Goal: Transaction & Acquisition: Book appointment/travel/reservation

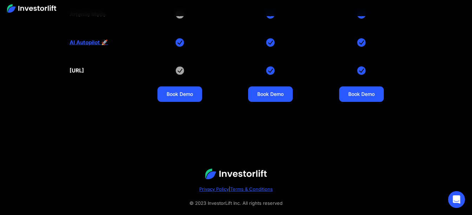
scroll to position [3090, 0]
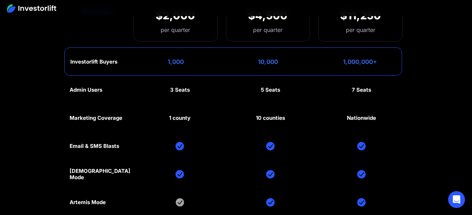
click at [472, 144] on section "Investorlift plans Find the right plan for your company's stage of growth. Quar…" at bounding box center [236, 103] width 472 height 411
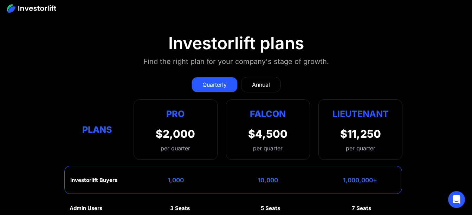
scroll to position [2972, 0]
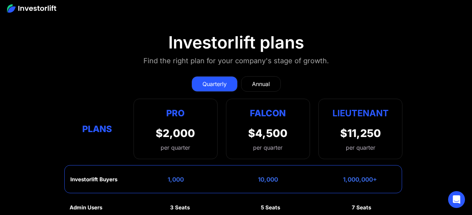
click at [183, 144] on div "per quarter" at bounding box center [175, 148] width 39 height 8
click at [182, 127] on div "$2,000" at bounding box center [175, 133] width 39 height 13
click at [185, 127] on div "$2,000" at bounding box center [175, 133] width 39 height 13
click at [180, 106] on div "Pro" at bounding box center [175, 113] width 39 height 14
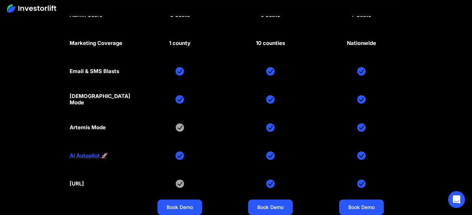
scroll to position [3219, 0]
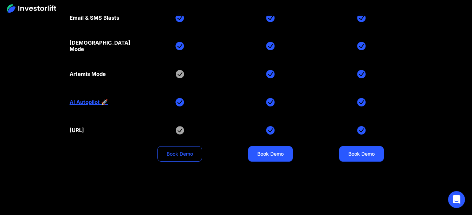
click at [176, 146] on link "Book Demo" at bounding box center [180, 153] width 45 height 15
